Goal: Task Accomplishment & Management: Use online tool/utility

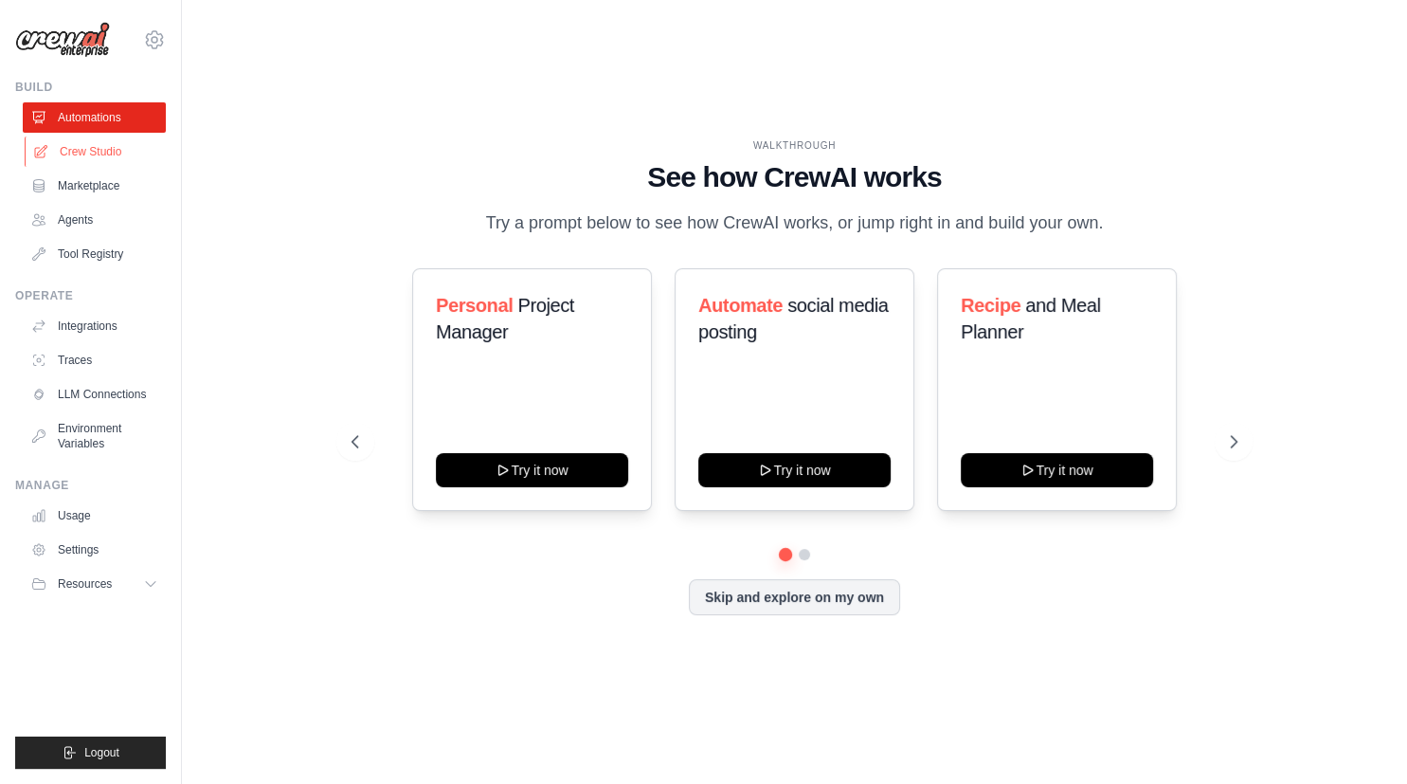
click at [104, 155] on link "Crew Studio" at bounding box center [96, 151] width 143 height 30
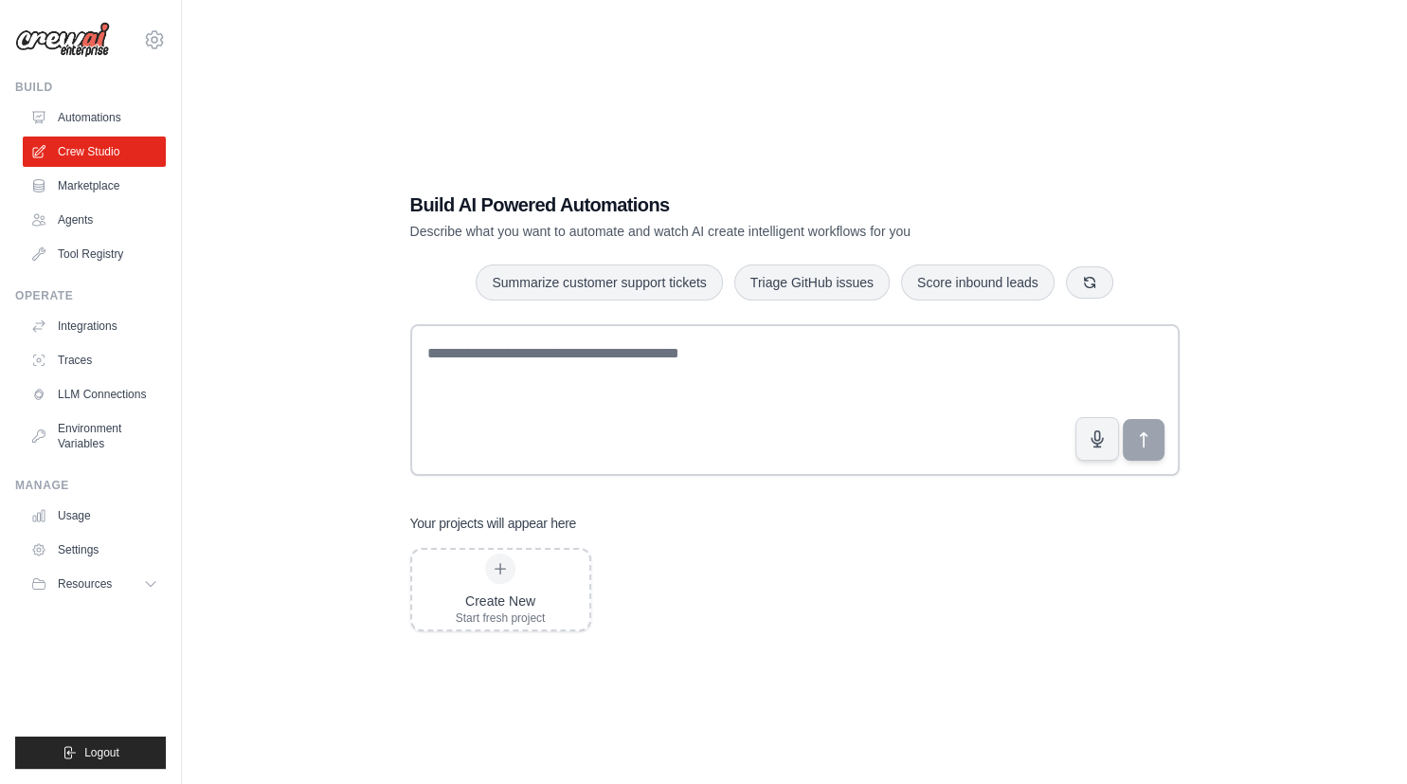
click at [104, 192] on link "Marketplace" at bounding box center [94, 186] width 143 height 30
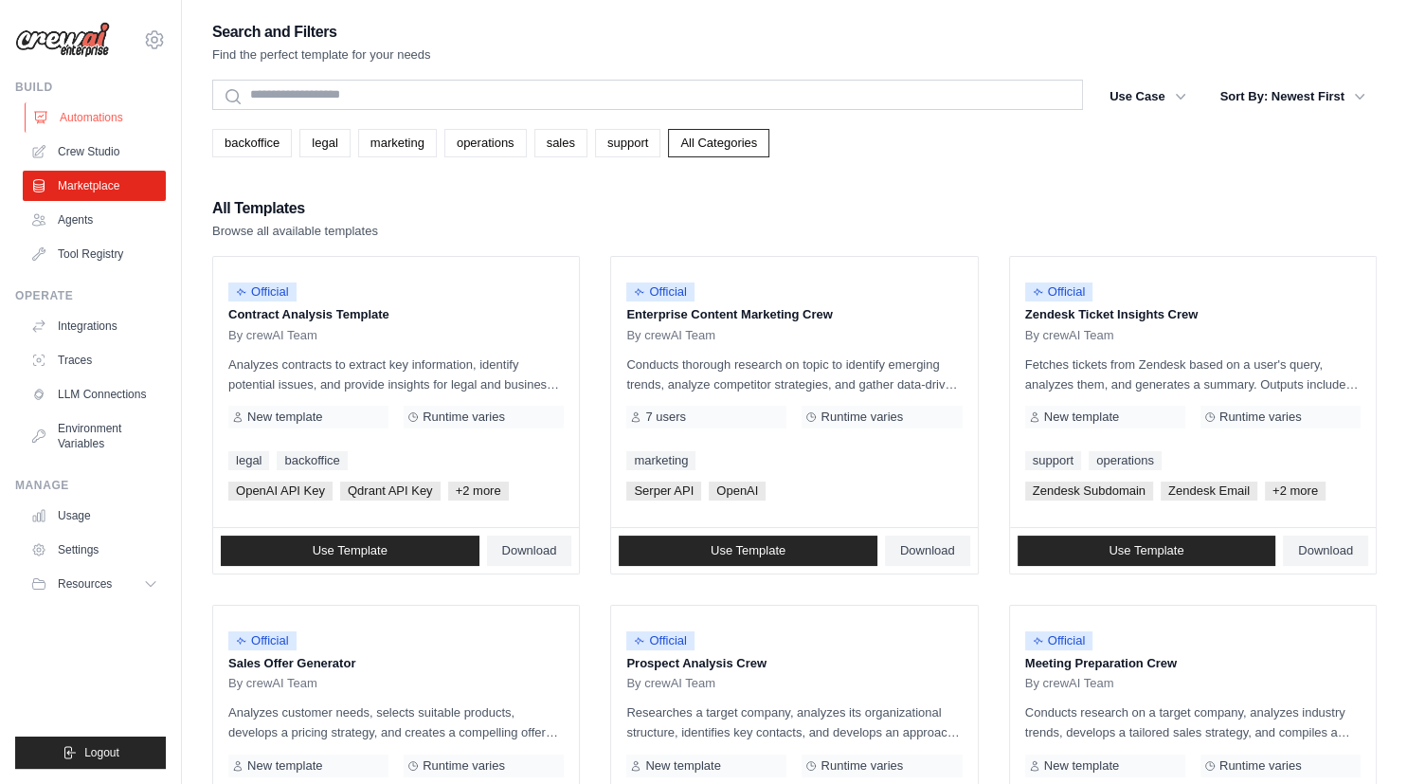
click at [82, 104] on link "Automations" at bounding box center [96, 117] width 143 height 30
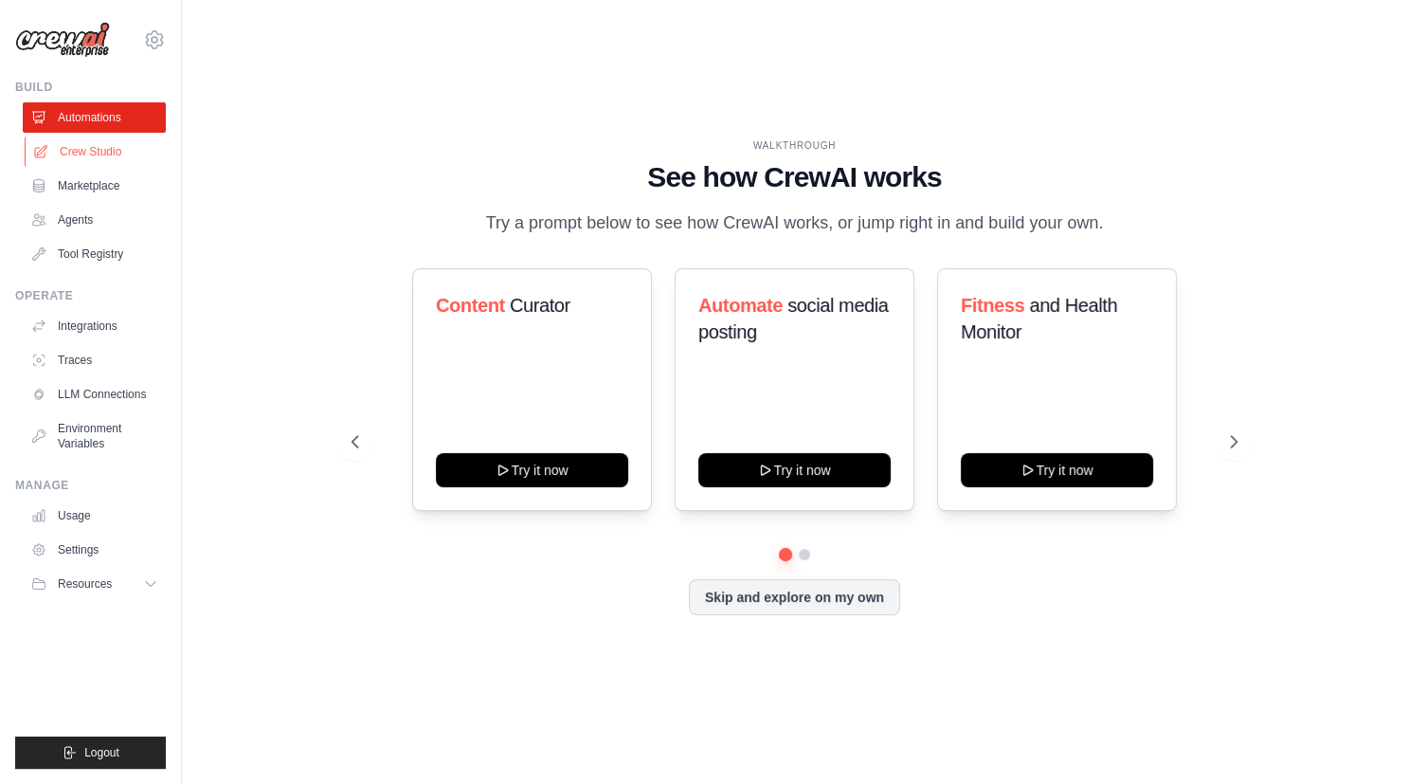
click at [99, 152] on link "Crew Studio" at bounding box center [96, 151] width 143 height 30
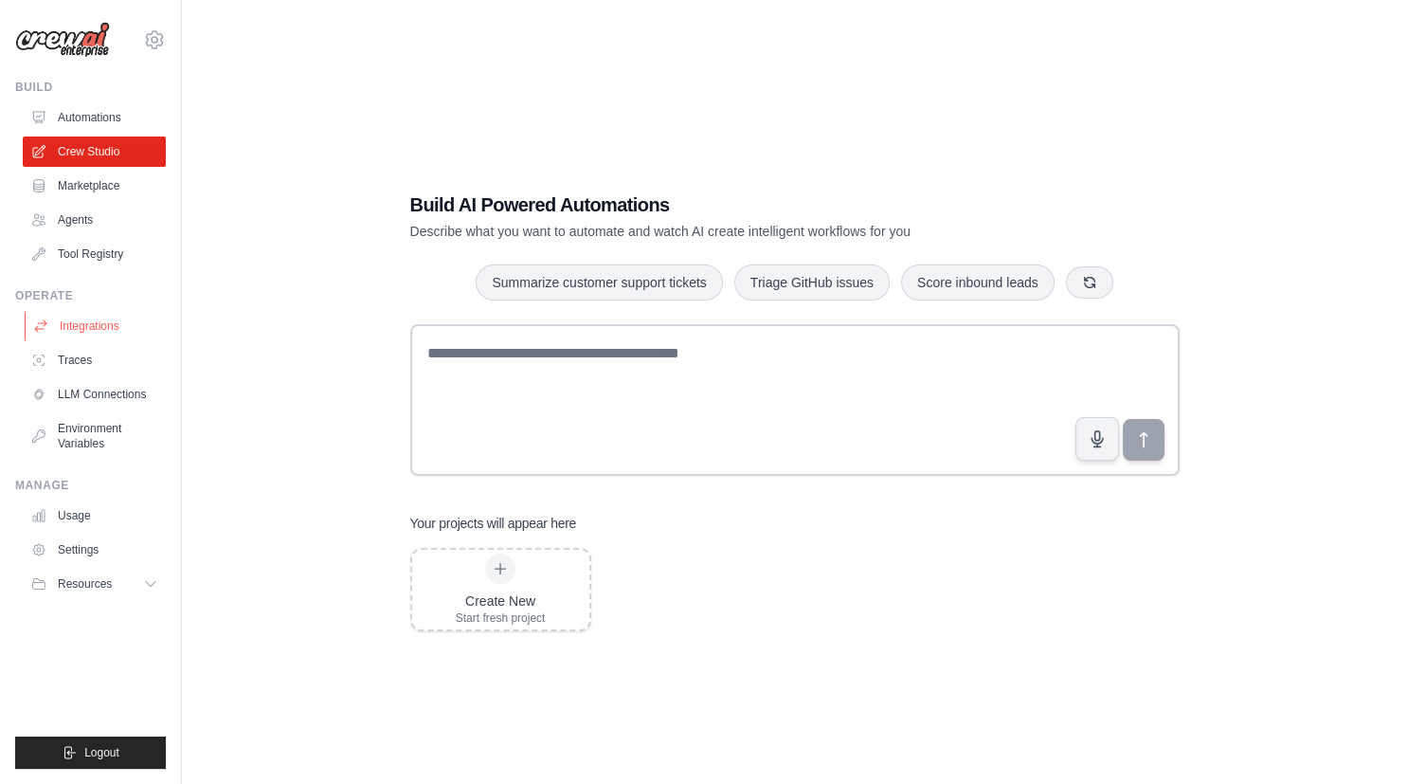
click at [100, 325] on link "Integrations" at bounding box center [96, 326] width 143 height 30
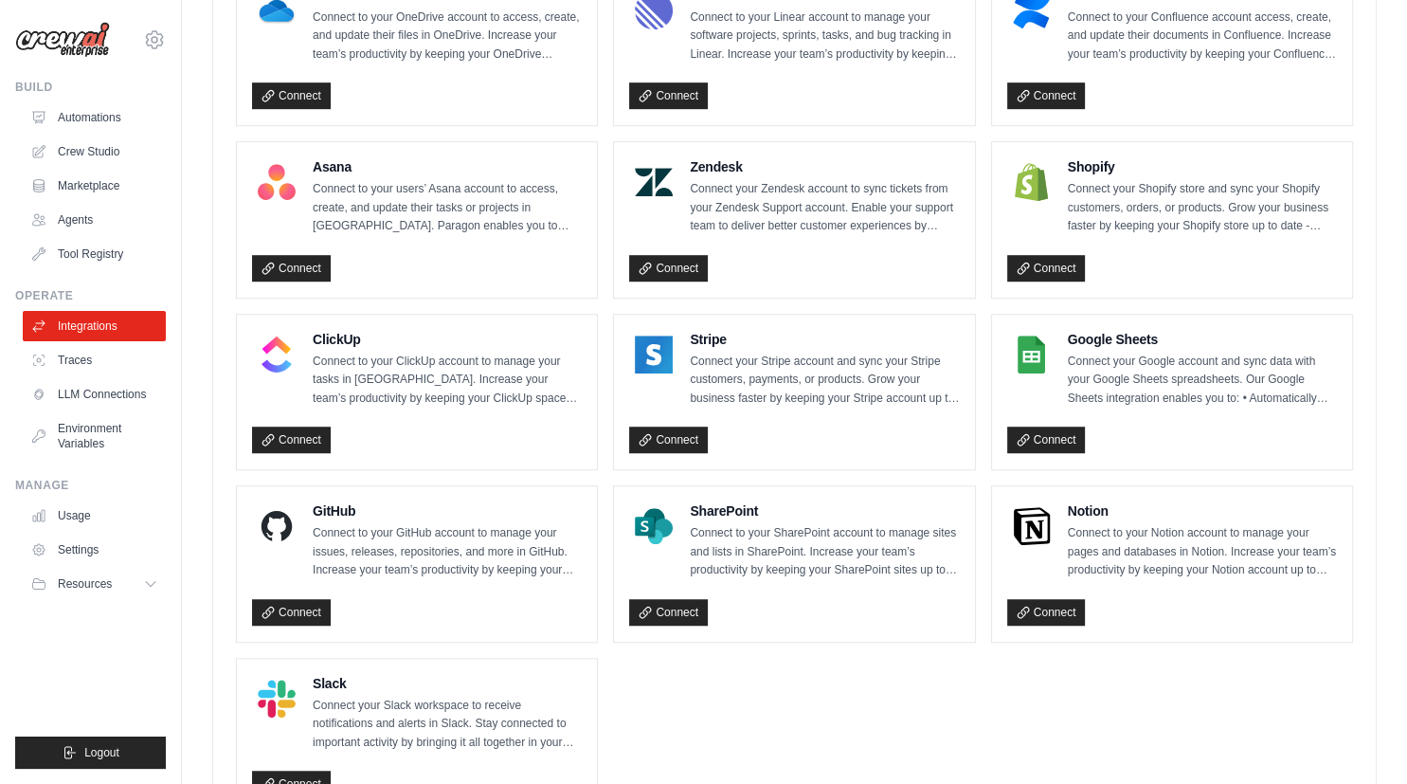
scroll to position [1216, 0]
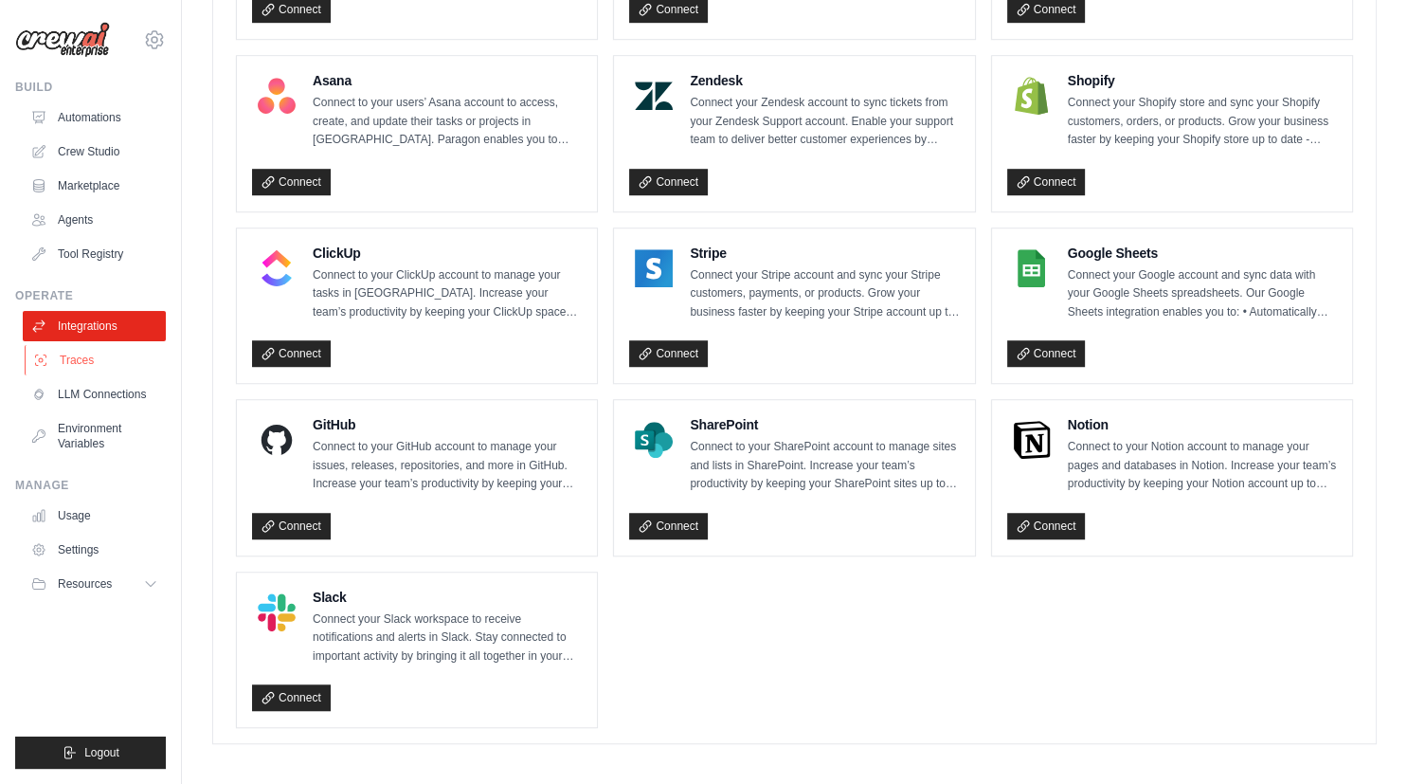
click at [67, 357] on link "Traces" at bounding box center [96, 360] width 143 height 30
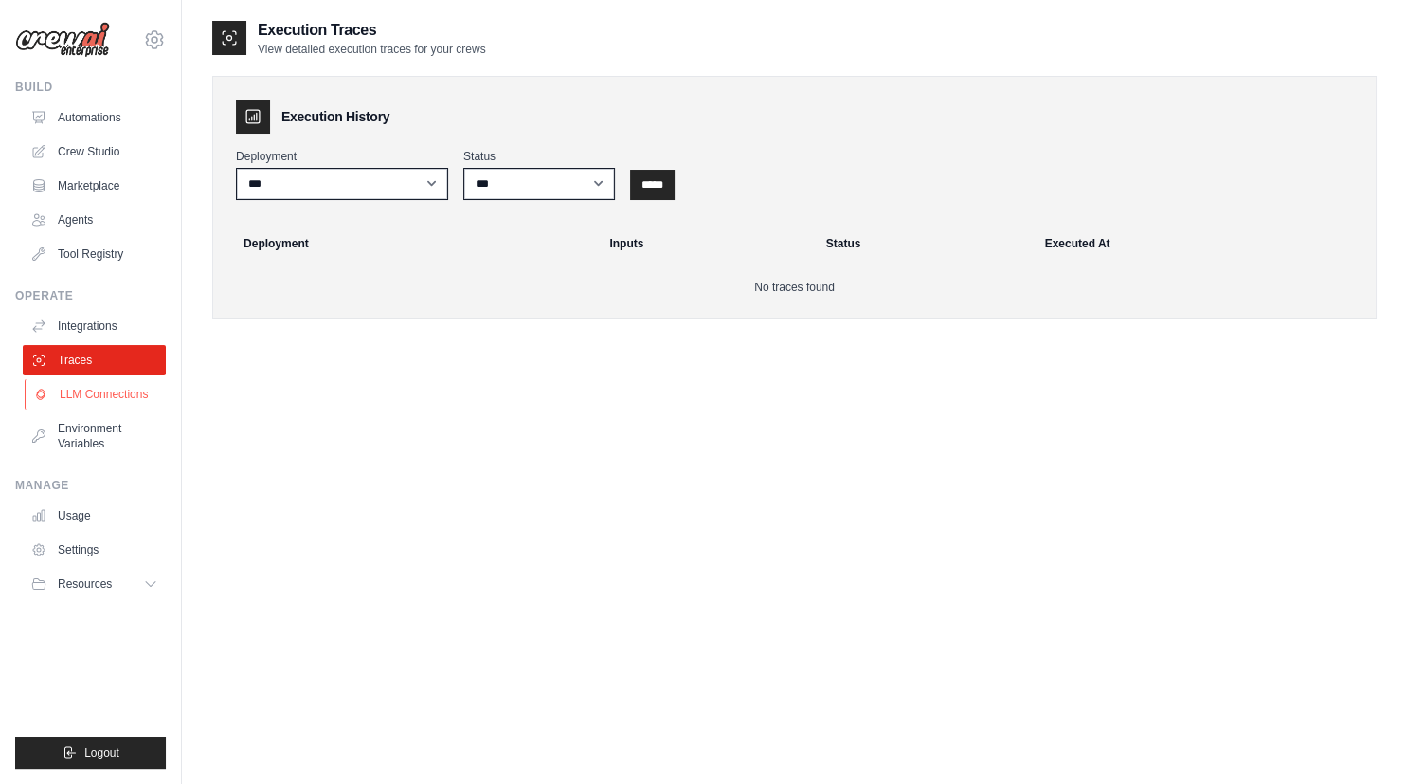
click at [106, 397] on link "LLM Connections" at bounding box center [96, 394] width 143 height 30
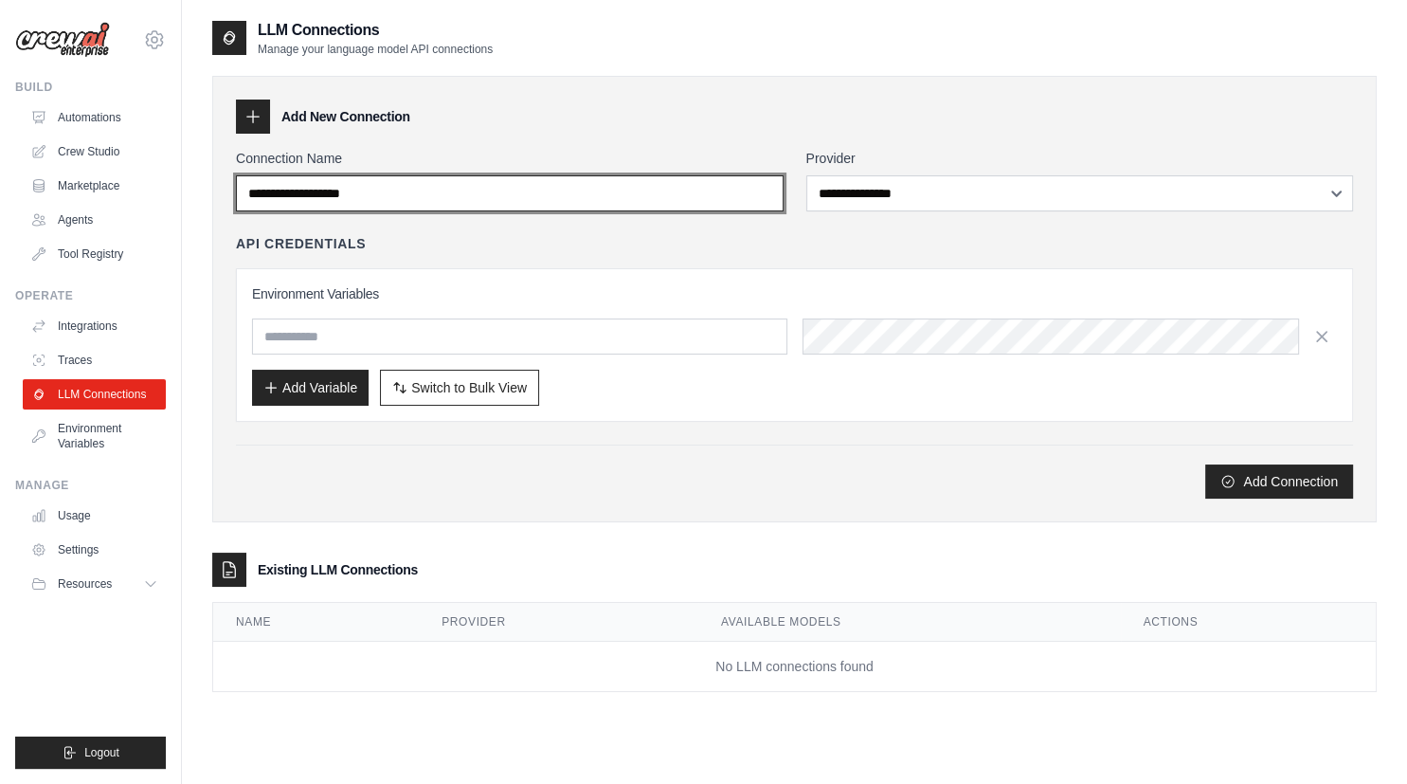
click at [421, 195] on input "Connection Name" at bounding box center [510, 193] width 548 height 36
drag, startPoint x: 469, startPoint y: 189, endPoint x: 119, endPoint y: 172, distance: 350.0
click at [236, 175] on input "Connection Name" at bounding box center [510, 193] width 548 height 36
click at [371, 199] on input "Connection Name" at bounding box center [510, 193] width 548 height 36
click at [371, 196] on input "Connection Name" at bounding box center [510, 193] width 548 height 36
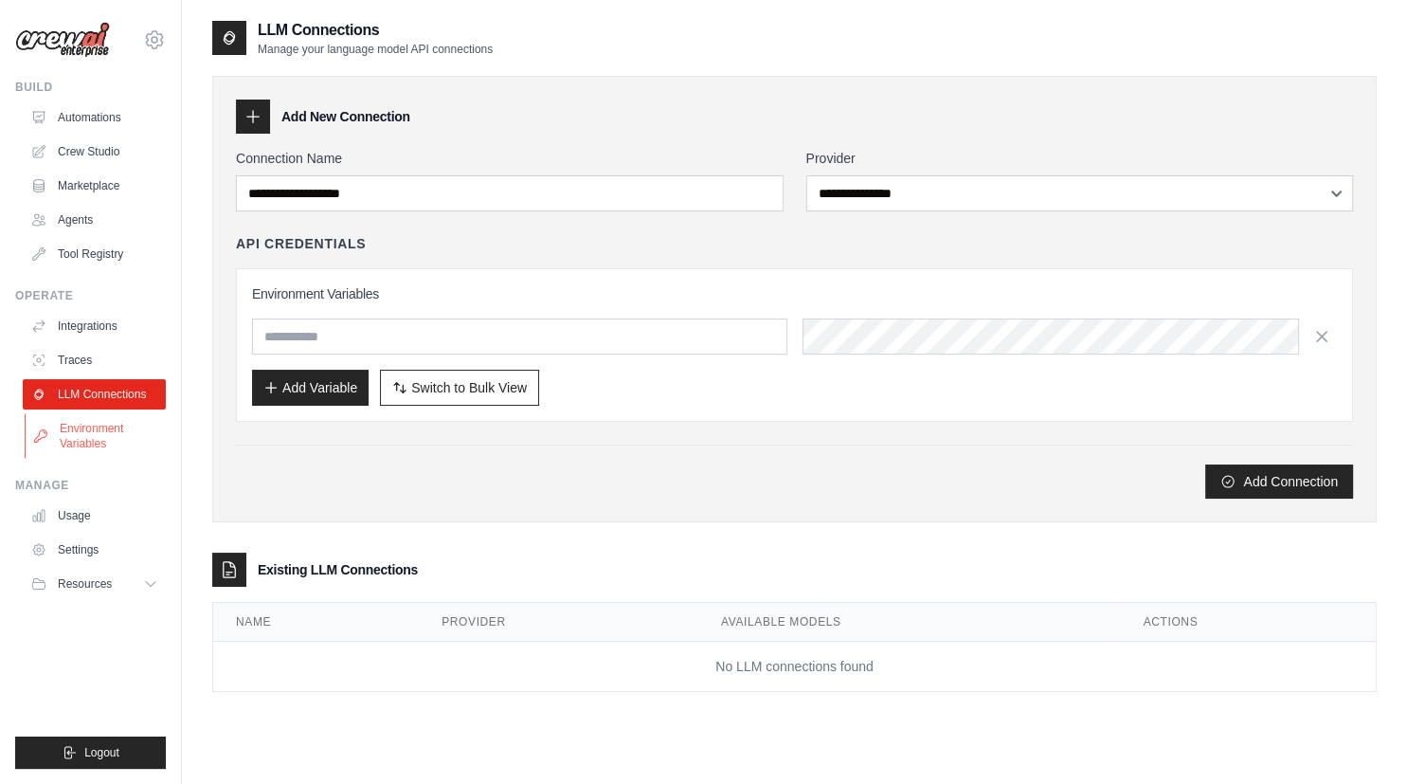
click at [106, 430] on link "Environment Variables" at bounding box center [96, 435] width 143 height 45
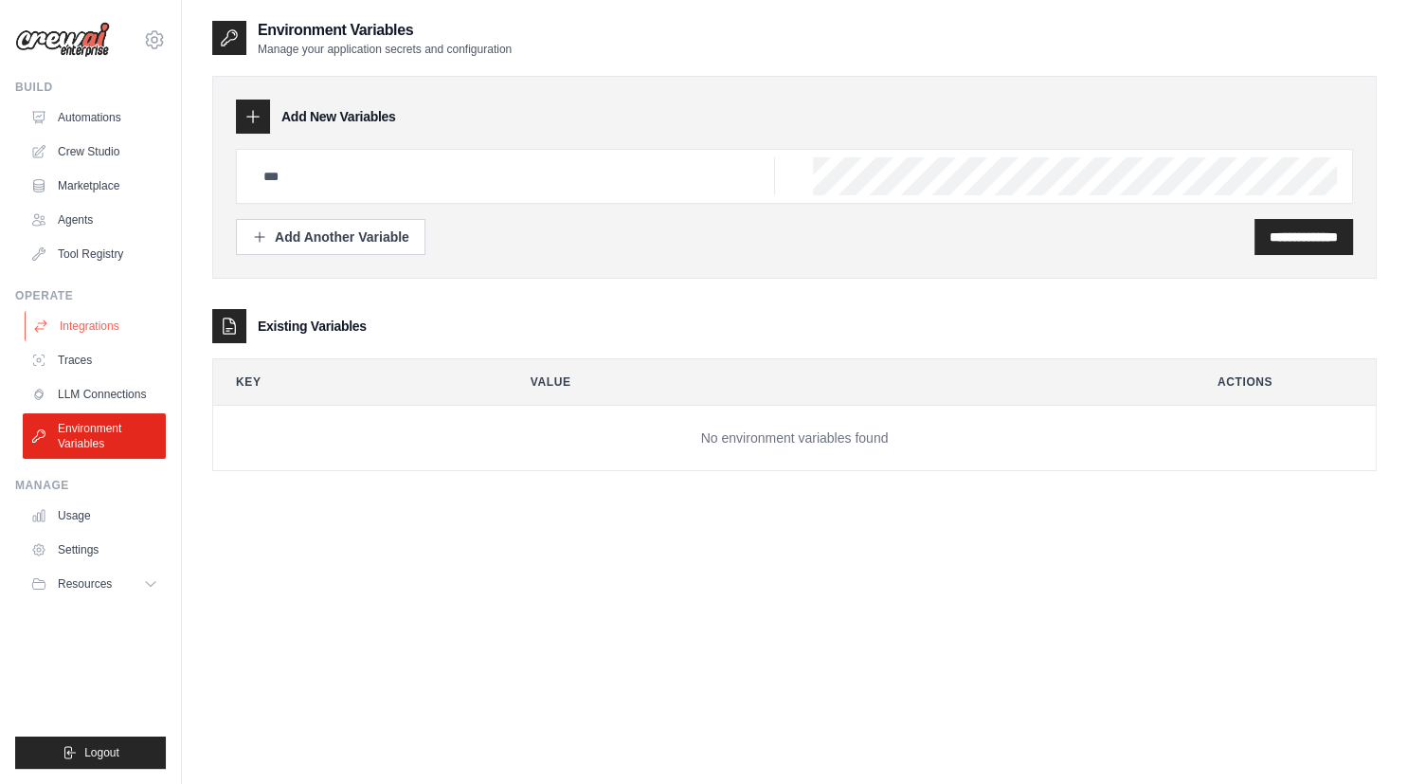
click at [93, 316] on link "Integrations" at bounding box center [96, 326] width 143 height 30
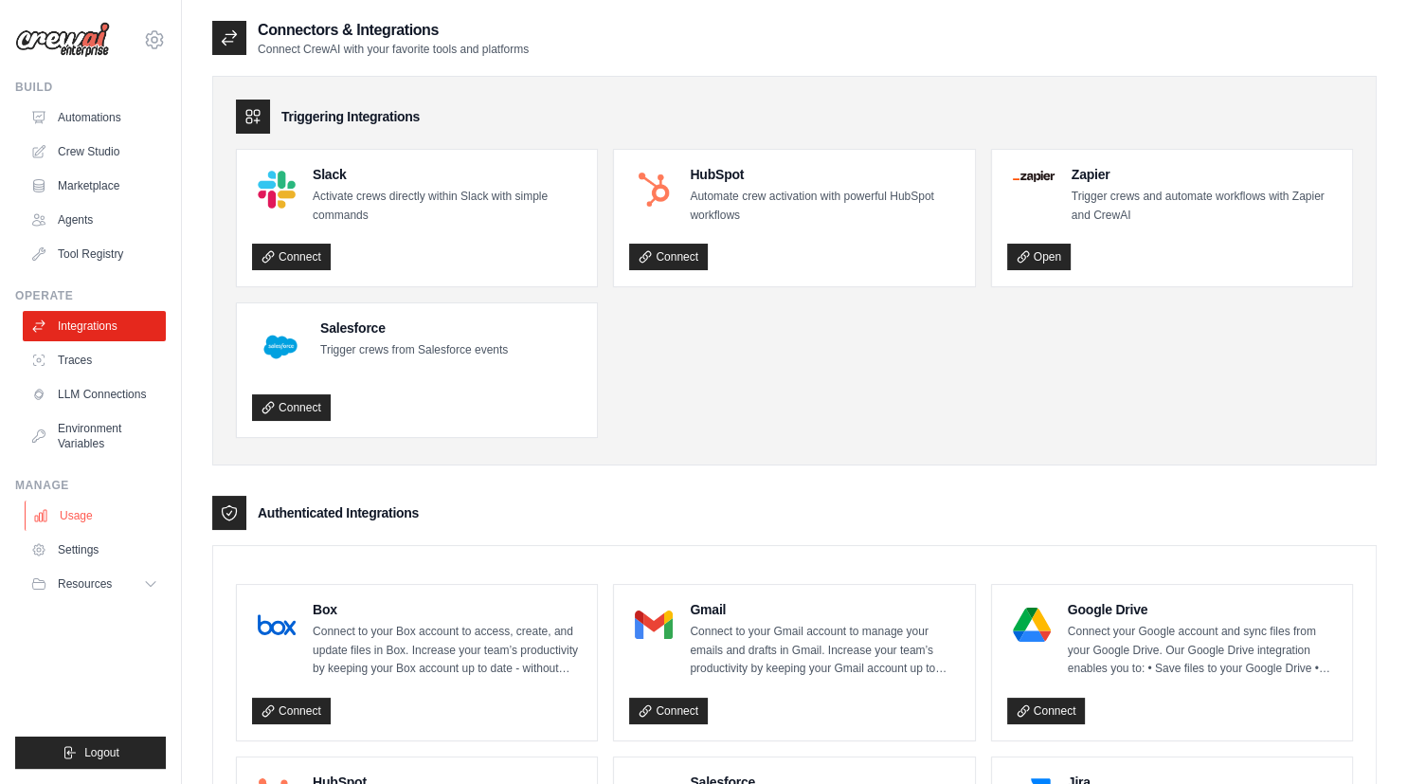
click at [70, 517] on link "Usage" at bounding box center [96, 515] width 143 height 30
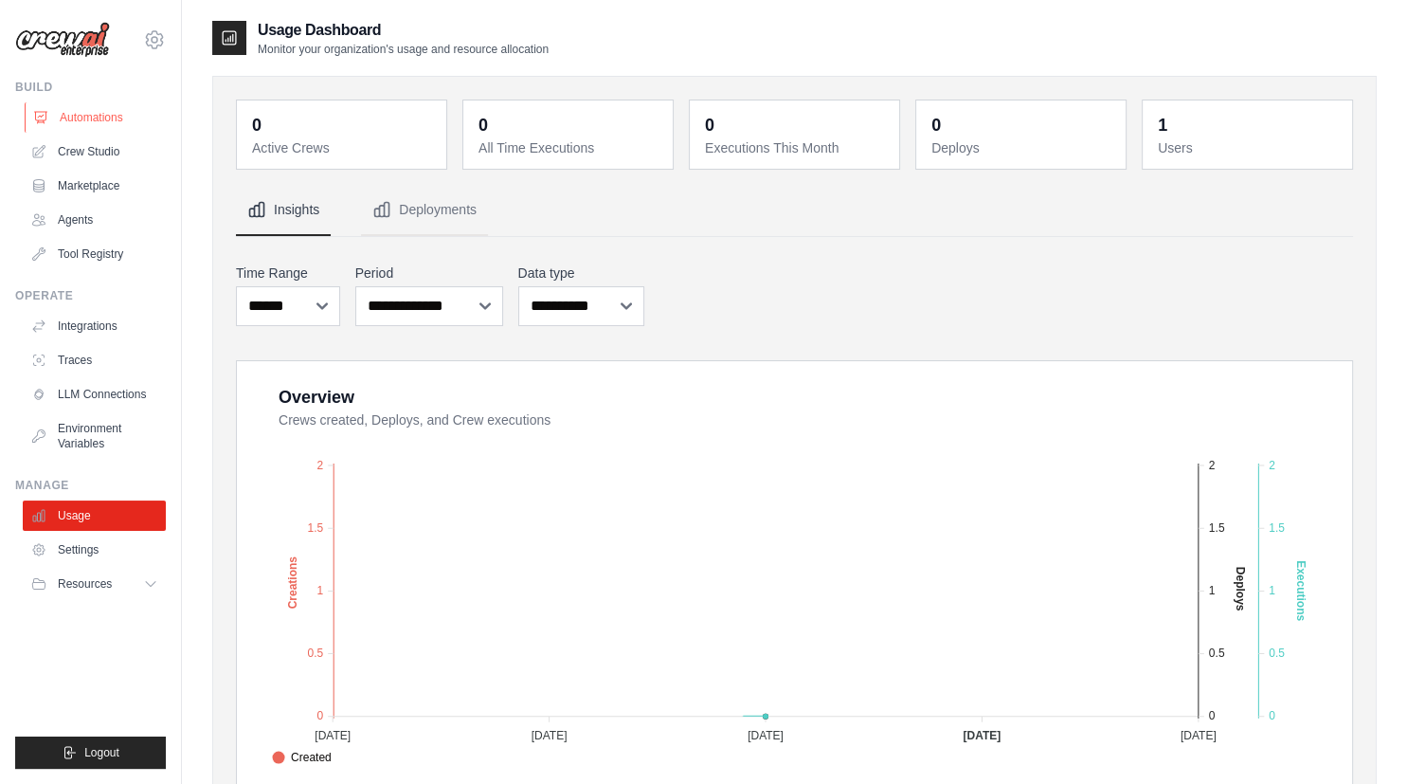
click at [99, 122] on link "Automations" at bounding box center [96, 117] width 143 height 30
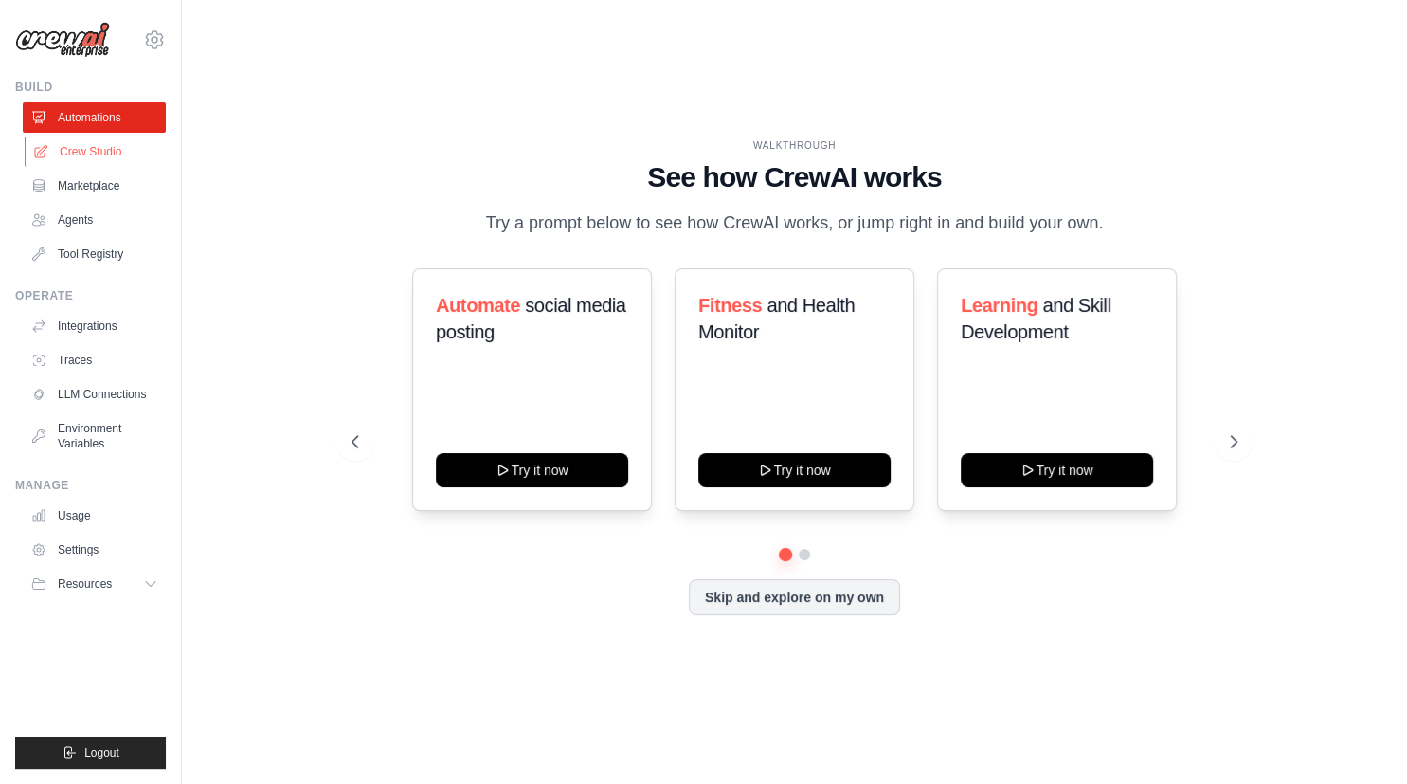
click at [89, 148] on link "Crew Studio" at bounding box center [96, 151] width 143 height 30
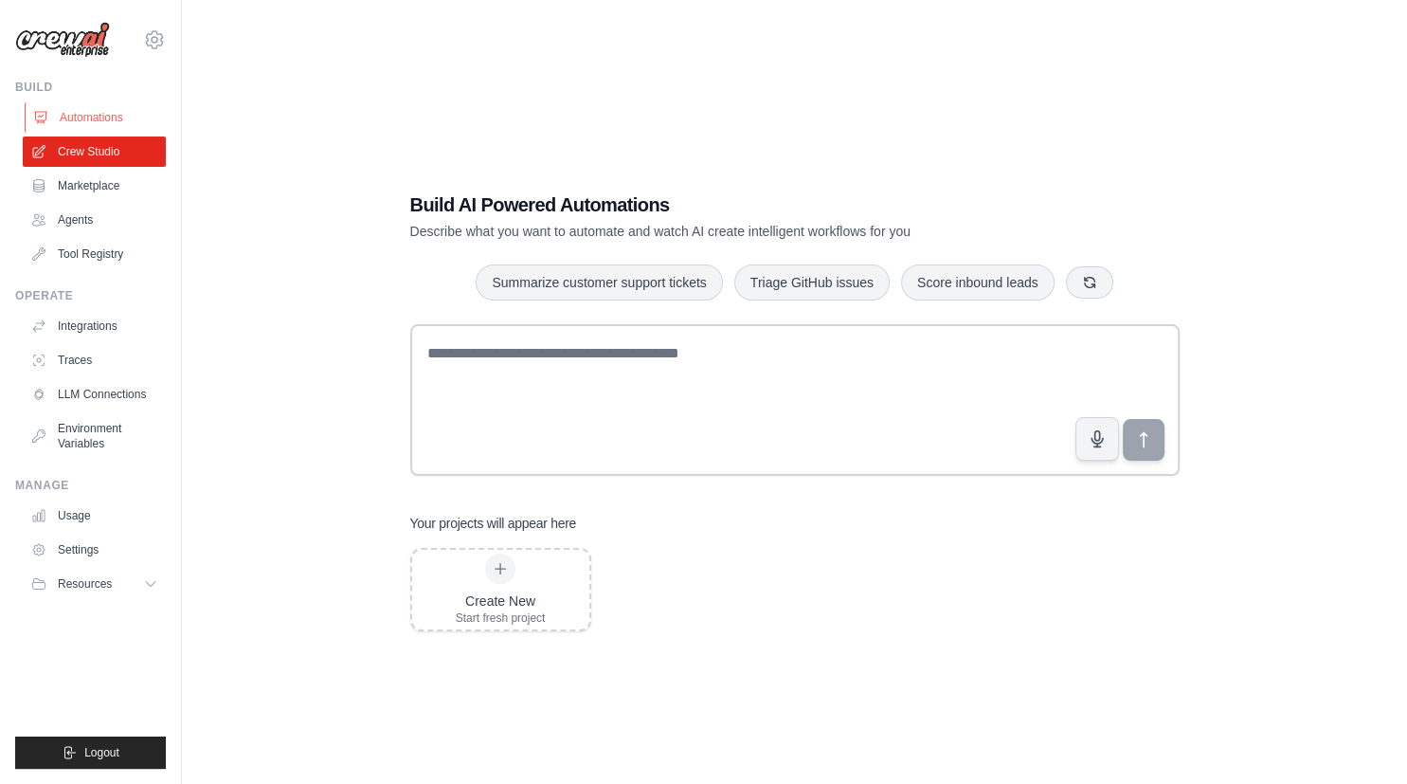
click at [86, 114] on link "Automations" at bounding box center [96, 117] width 143 height 30
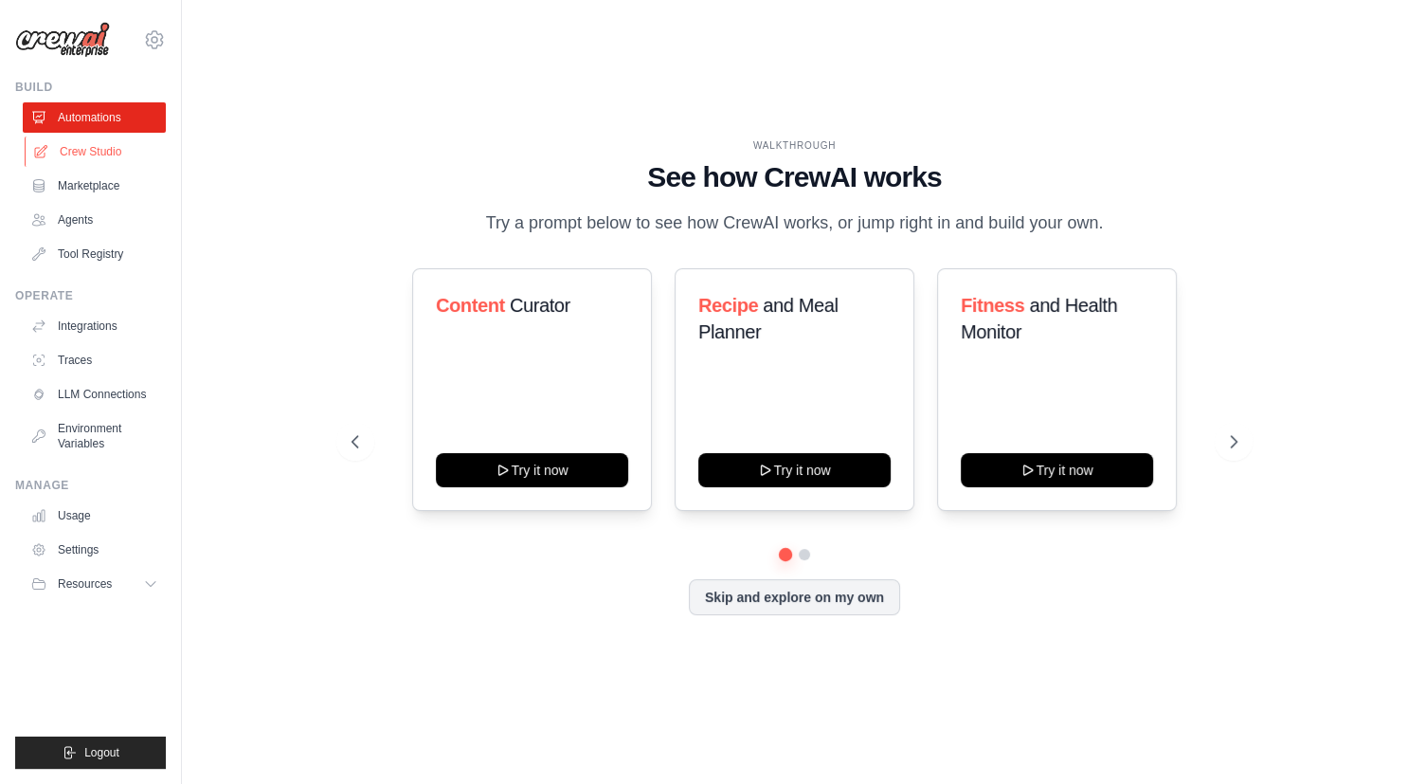
click at [108, 148] on link "Crew Studio" at bounding box center [96, 151] width 143 height 30
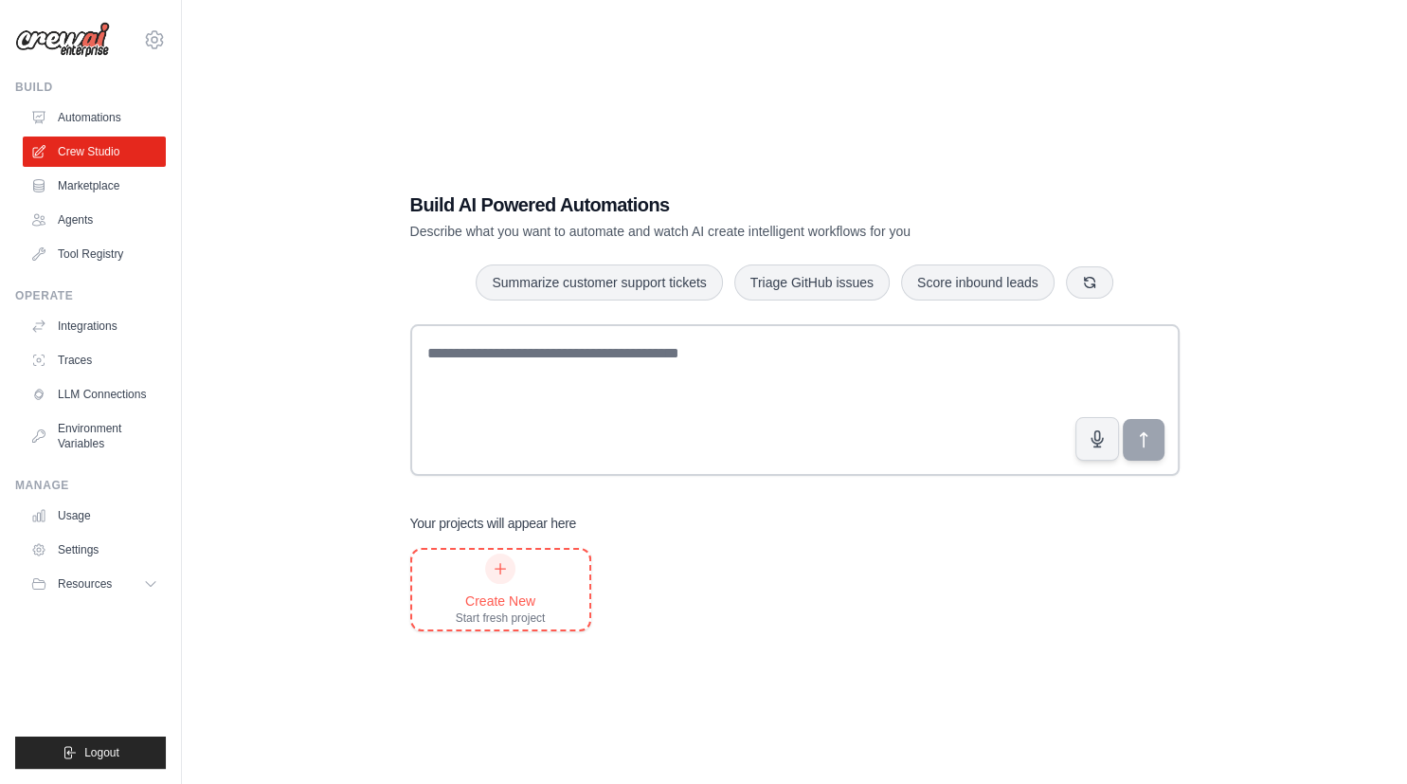
click at [497, 565] on icon at bounding box center [500, 568] width 15 height 15
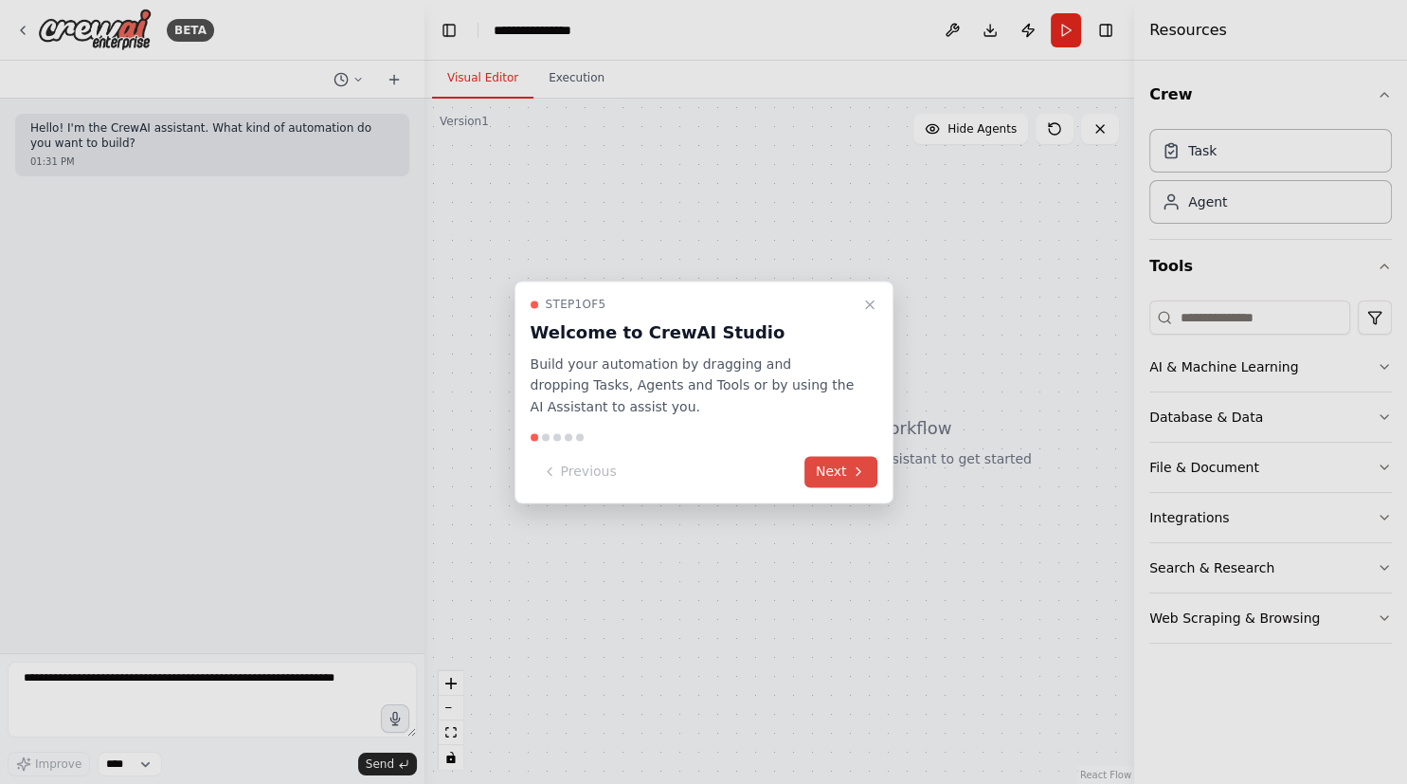
click at [853, 475] on icon at bounding box center [858, 471] width 15 height 15
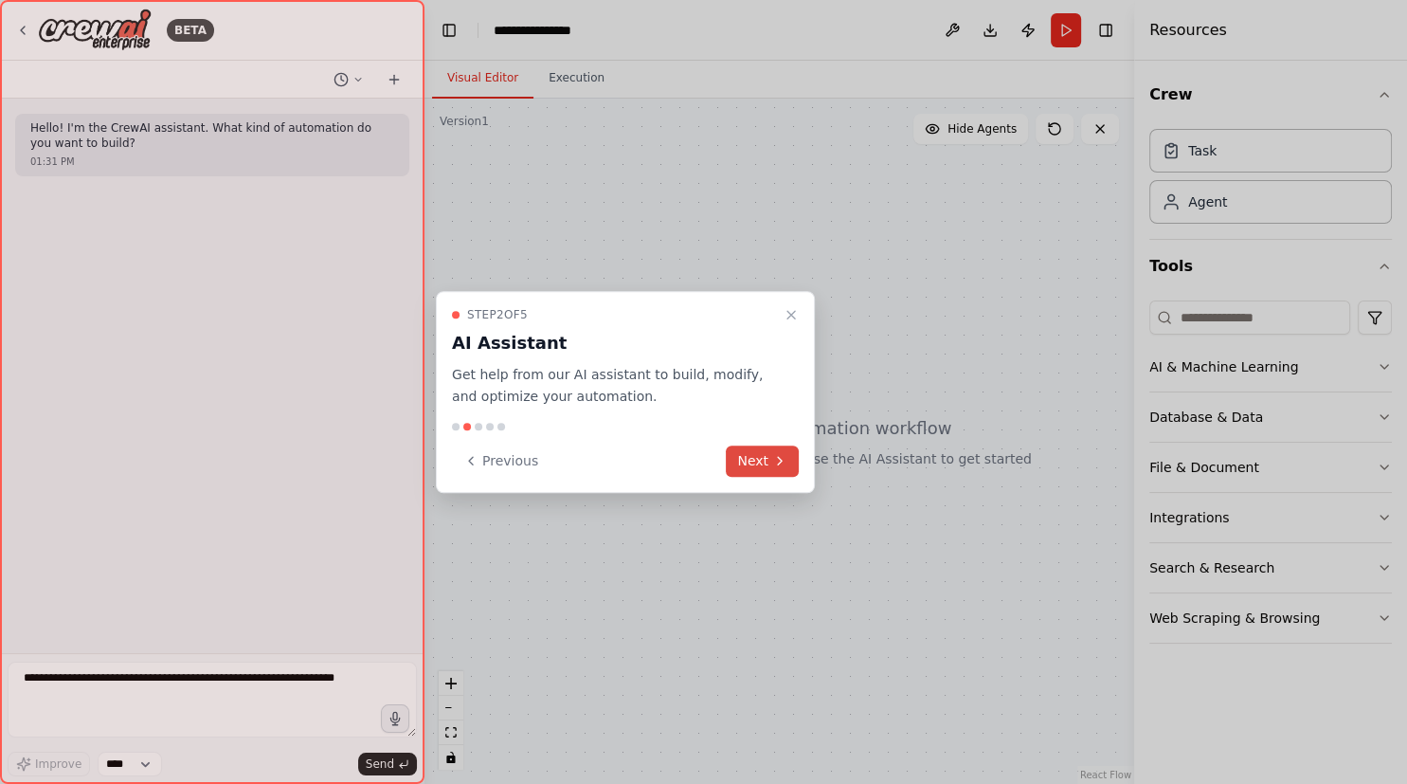
click at [744, 450] on button "Next" at bounding box center [762, 460] width 73 height 31
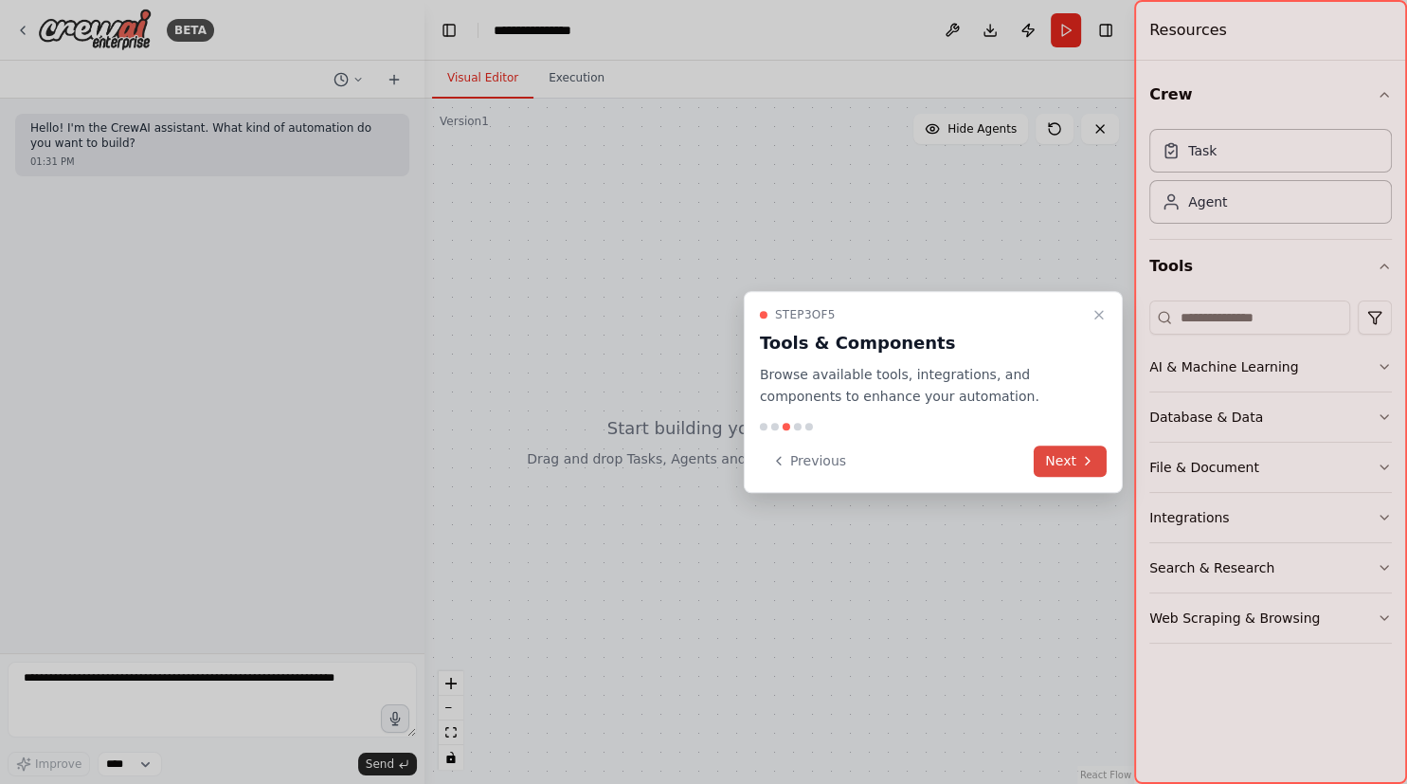
click at [1049, 460] on button "Next" at bounding box center [1070, 460] width 73 height 31
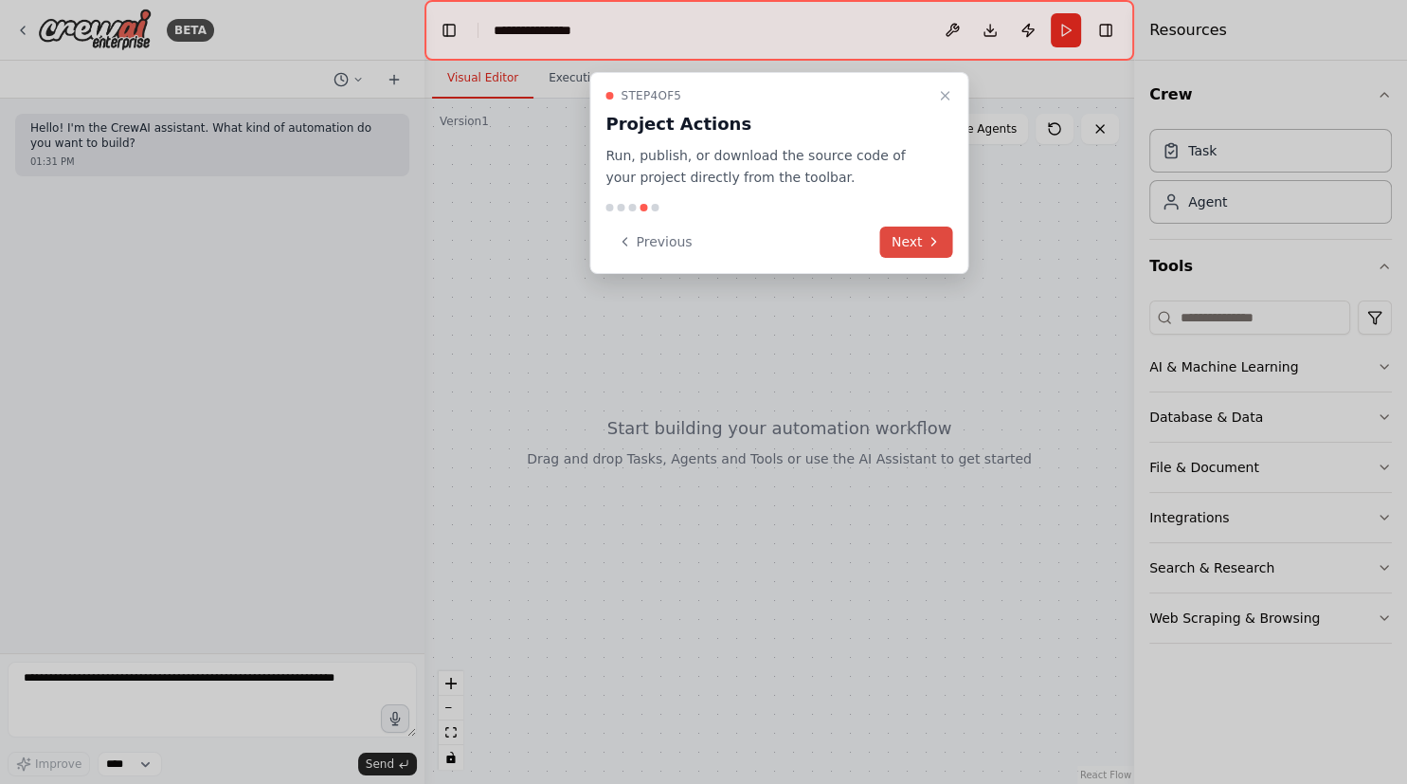
click at [923, 237] on button "Next" at bounding box center [916, 241] width 73 height 31
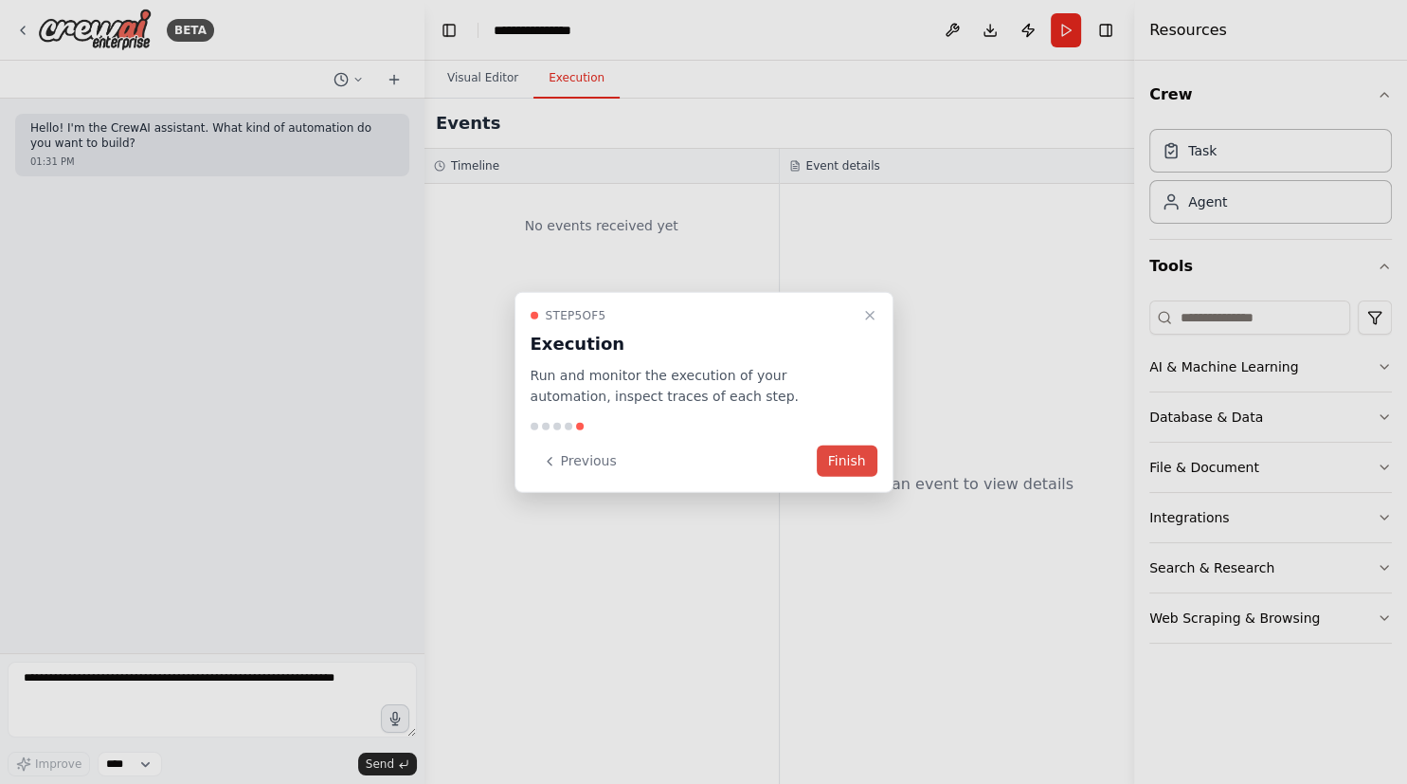
click at [833, 459] on button "Finish" at bounding box center [847, 460] width 61 height 31
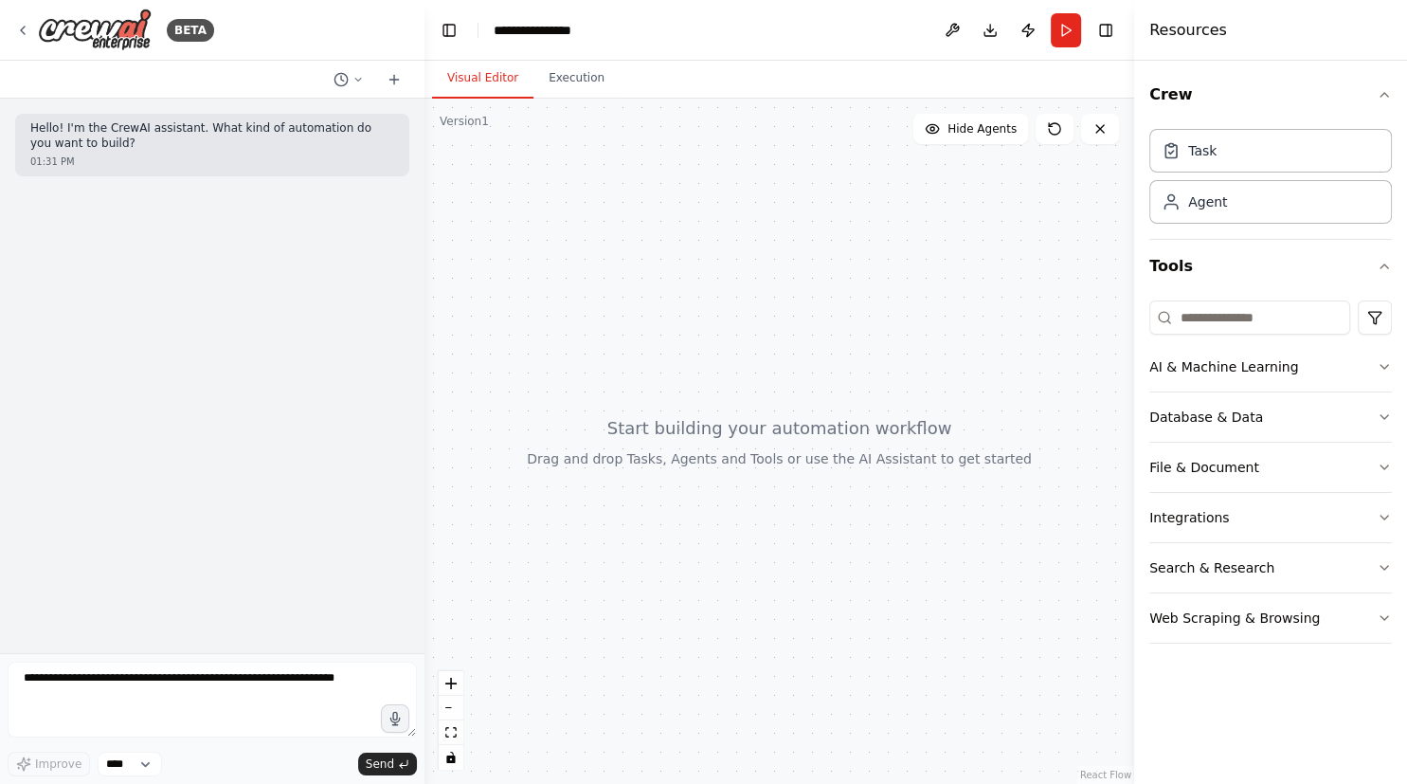
click at [577, 45] on header "**********" at bounding box center [779, 30] width 710 height 61
click at [571, 30] on div "**********" at bounding box center [539, 30] width 91 height 19
click at [571, 30] on div "**********" at bounding box center [565, 30] width 142 height 19
click at [534, 31] on div "**********" at bounding box center [565, 30] width 142 height 19
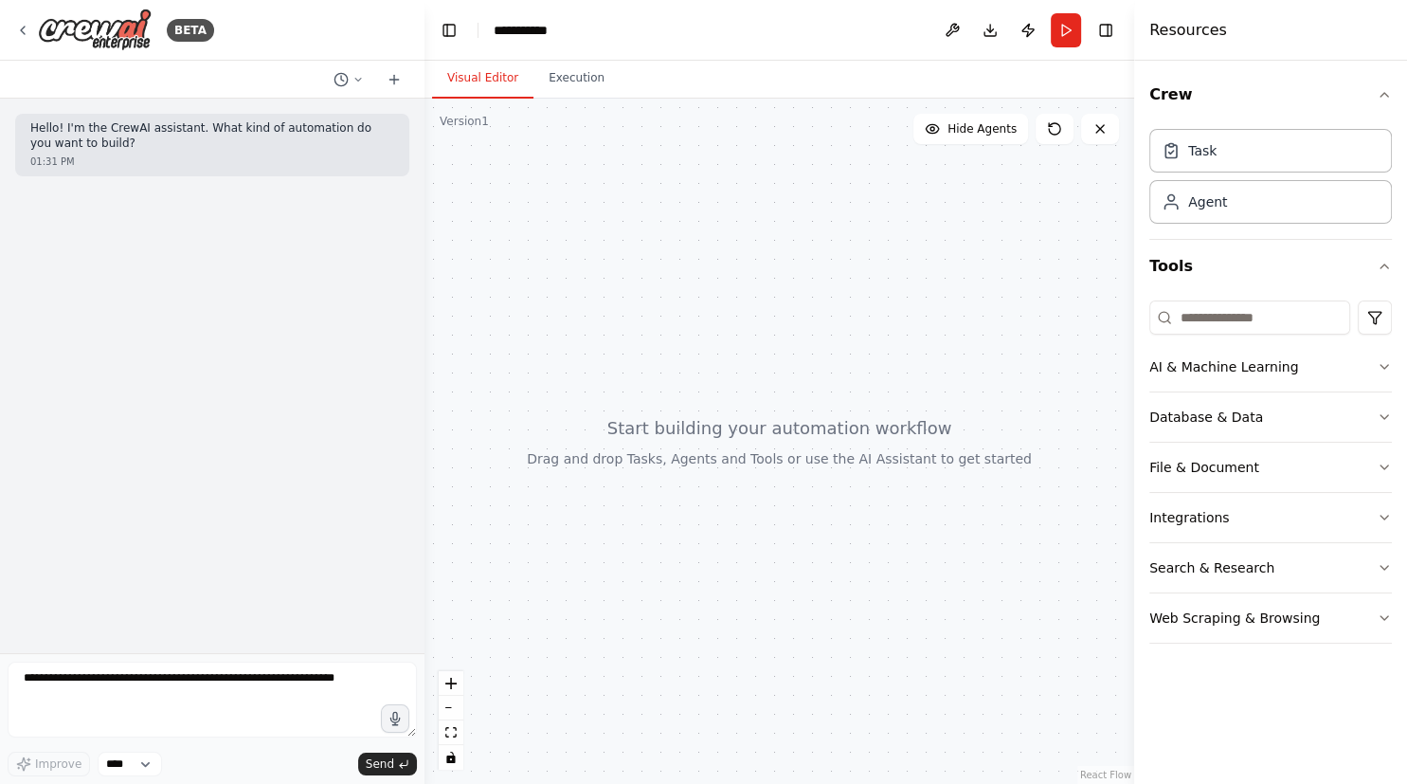
click at [956, 271] on div at bounding box center [779, 441] width 710 height 685
click at [512, 221] on div at bounding box center [779, 441] width 710 height 685
drag, startPoint x: 505, startPoint y: 202, endPoint x: 575, endPoint y: 248, distance: 84.1
click at [566, 245] on div at bounding box center [779, 441] width 710 height 685
click at [594, 258] on div at bounding box center [779, 441] width 710 height 685
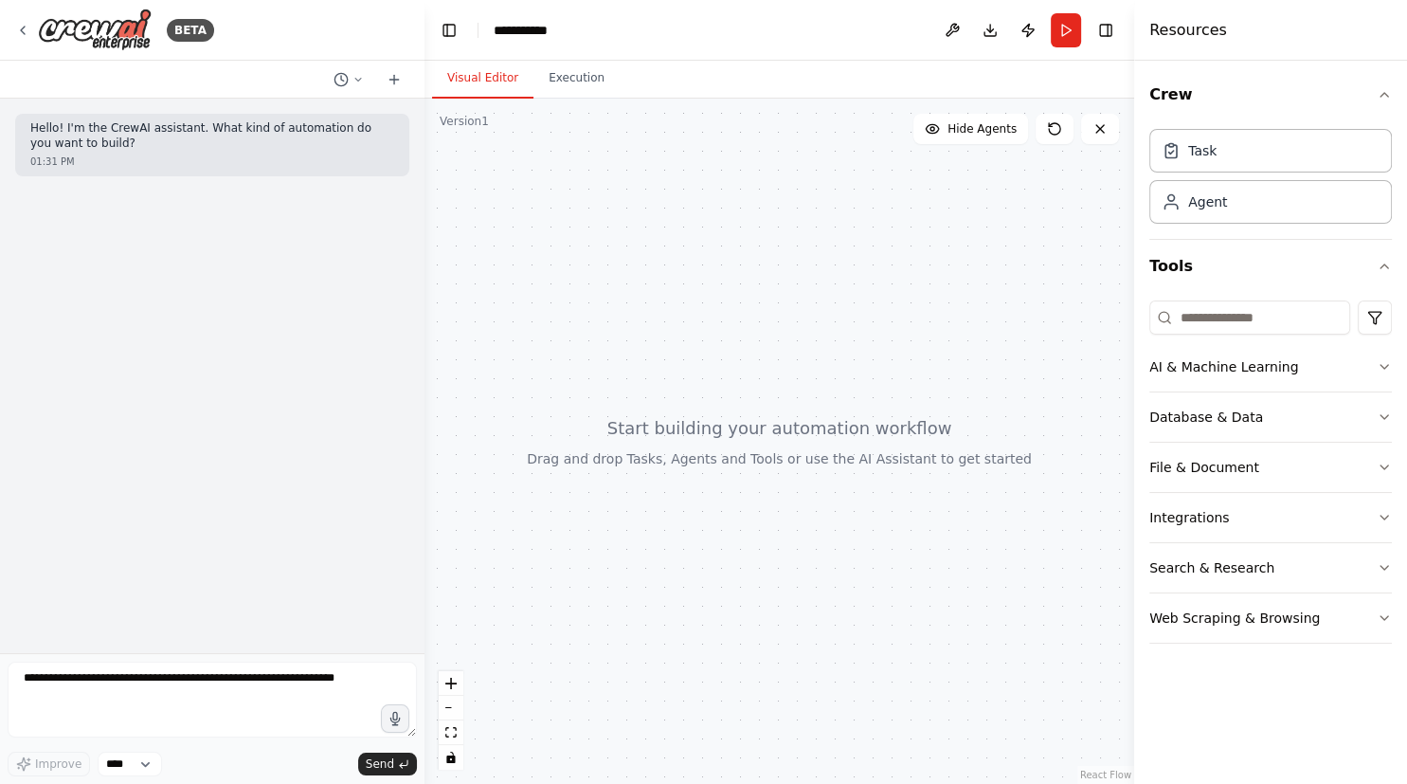
click at [587, 258] on div at bounding box center [779, 441] width 710 height 685
click at [586, 258] on div at bounding box center [779, 441] width 710 height 685
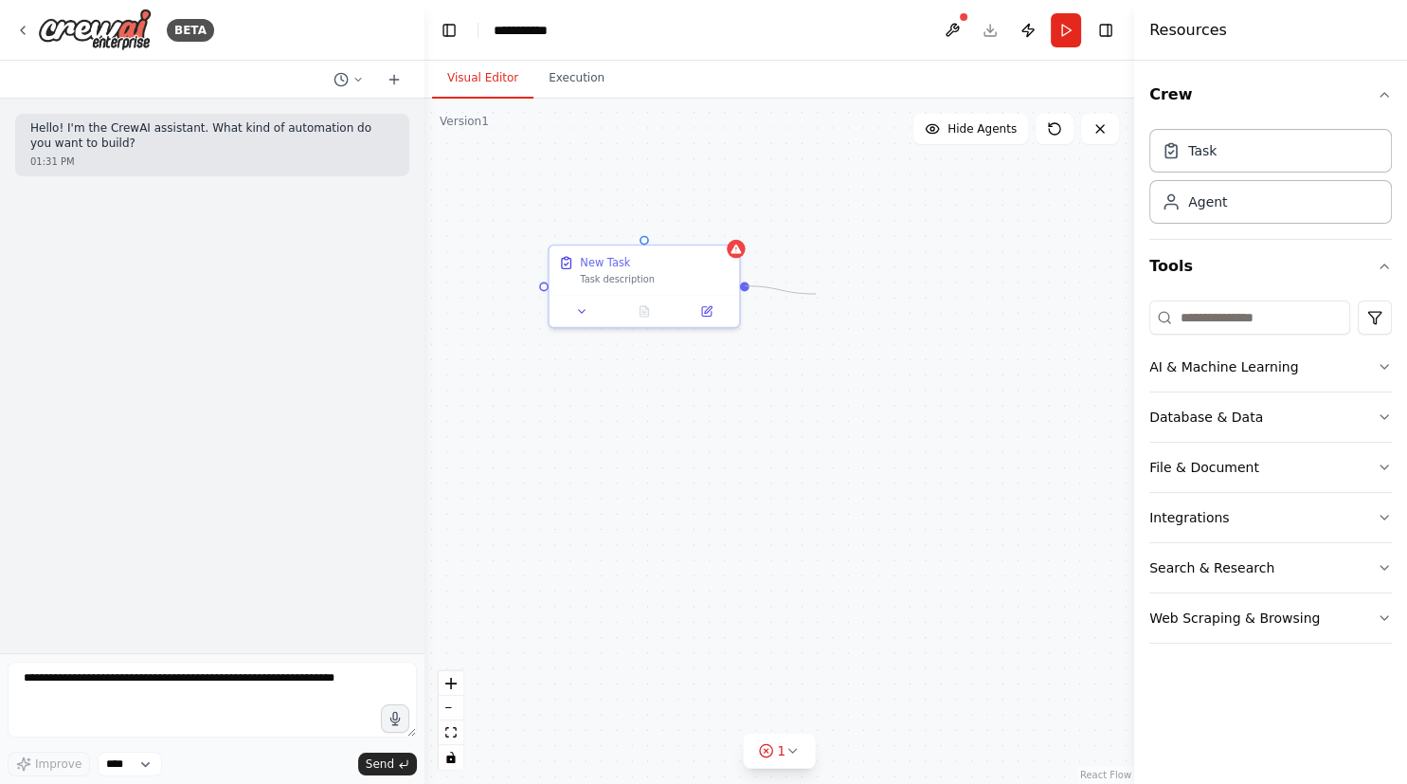
drag, startPoint x: 790, startPoint y: 326, endPoint x: 809, endPoint y: 309, distance: 25.5
click at [814, 296] on div "New Task Task description" at bounding box center [779, 441] width 710 height 685
click at [593, 268] on div "New Task Task description" at bounding box center [655, 267] width 150 height 31
click at [611, 256] on div "New Task" at bounding box center [605, 259] width 50 height 15
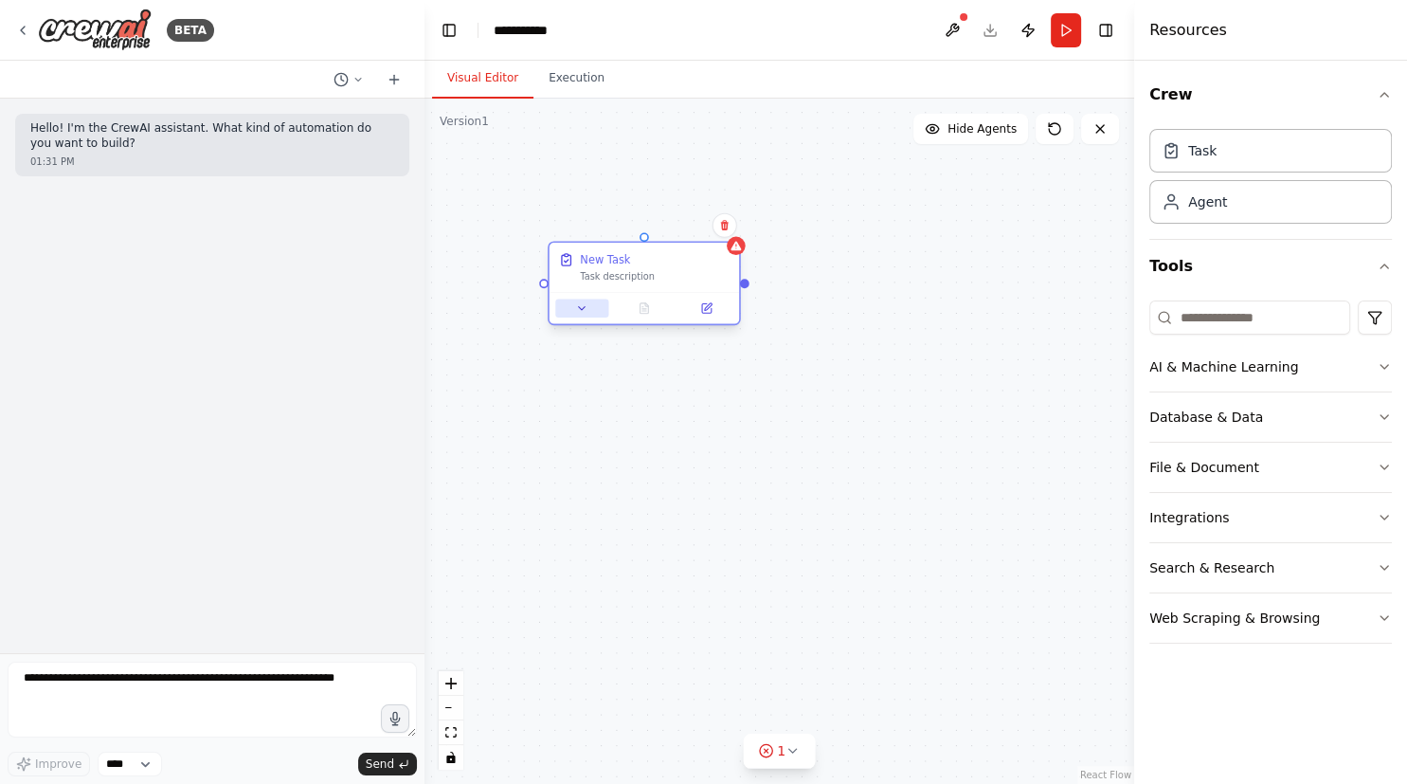
click at [582, 309] on icon at bounding box center [582, 308] width 7 height 3
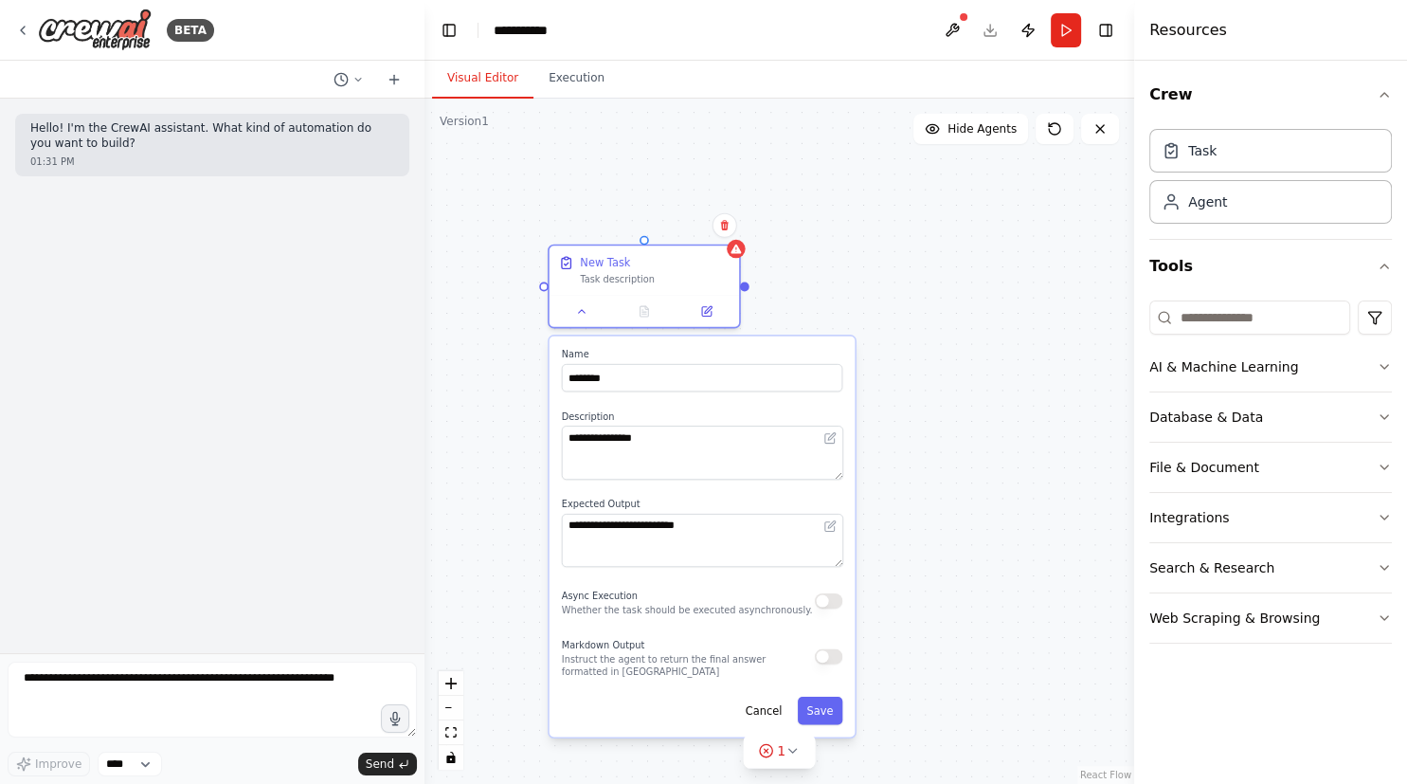
click at [574, 127] on div "**********" at bounding box center [779, 441] width 710 height 685
click at [22, 40] on div "BETA" at bounding box center [114, 30] width 199 height 43
